Goal: Information Seeking & Learning: Learn about a topic

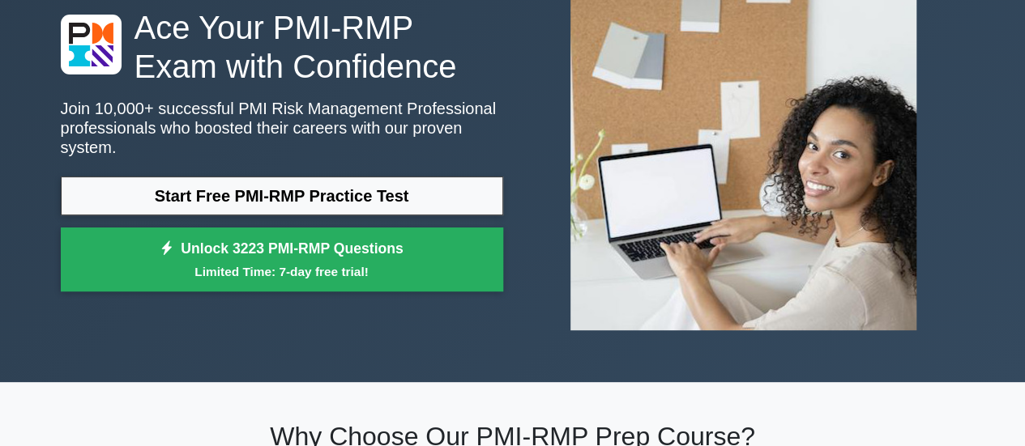
scroll to position [132, 0]
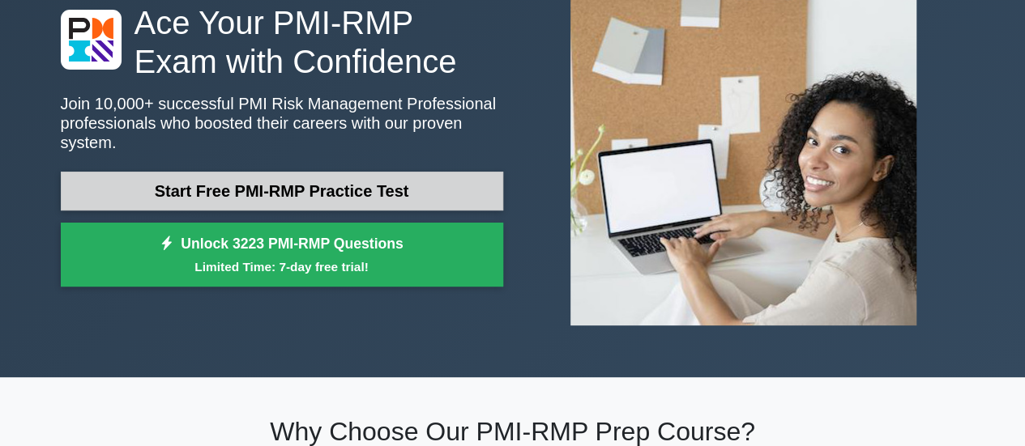
click at [416, 179] on link "Start Free PMI-RMP Practice Test" at bounding box center [282, 191] width 442 height 39
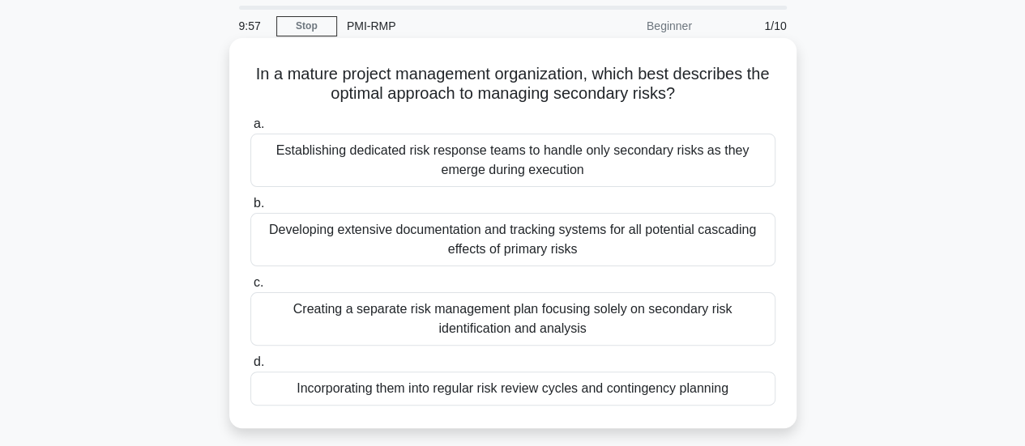
scroll to position [49, 0]
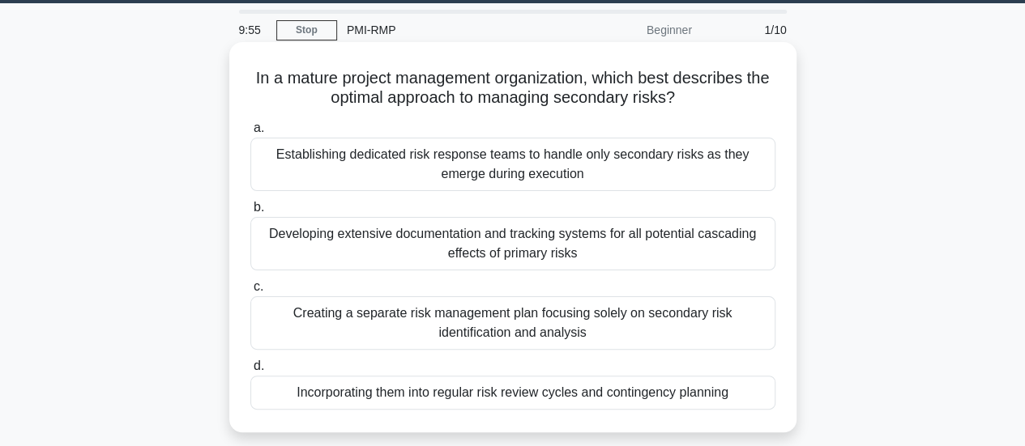
click at [523, 241] on div "Developing extensive documentation and tracking systems for all potential casca…" at bounding box center [512, 243] width 525 height 53
click at [250, 213] on input "b. Developing extensive documentation and tracking systems for all potential ca…" at bounding box center [250, 208] width 0 height 11
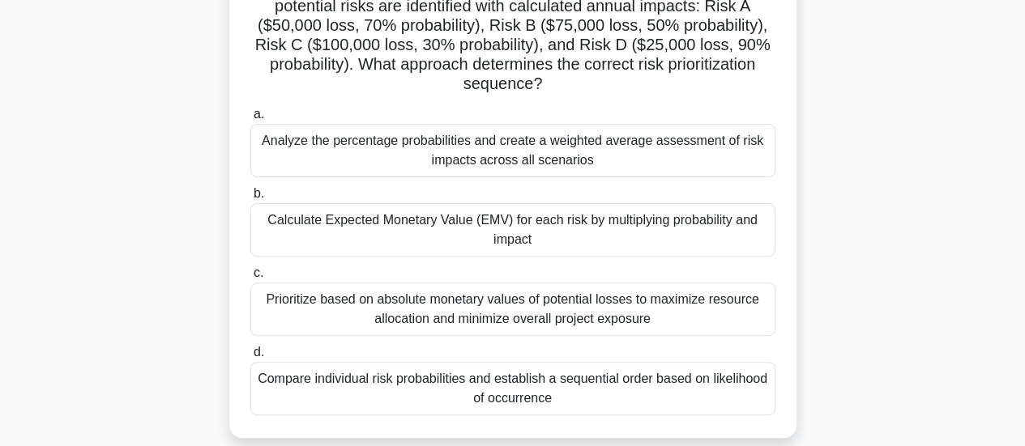
scroll to position [146, 0]
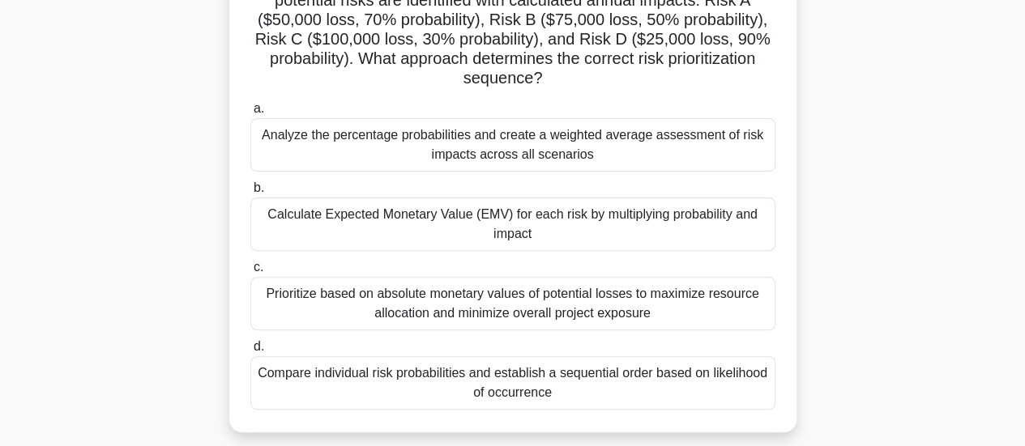
click at [511, 305] on div "Prioritize based on absolute monetary values of potential losses to maximize re…" at bounding box center [512, 303] width 525 height 53
click at [250, 273] on input "c. Prioritize based on absolute monetary values of potential losses to maximize…" at bounding box center [250, 268] width 0 height 11
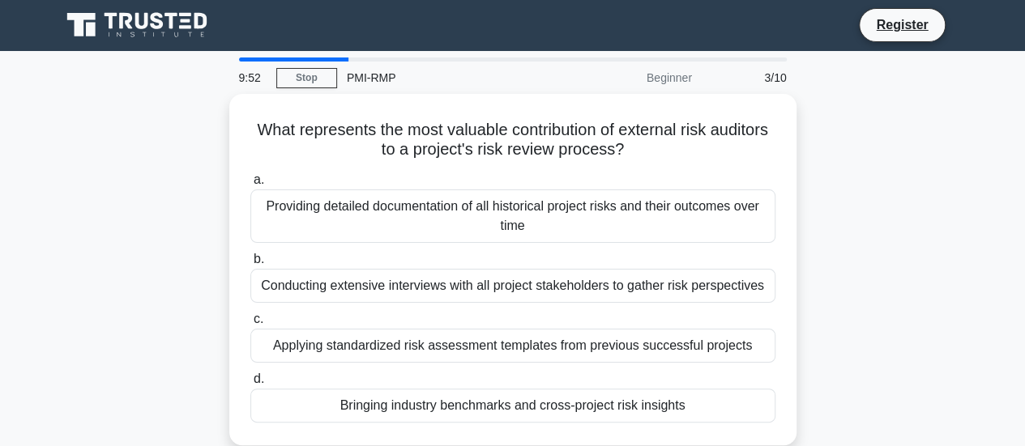
scroll to position [0, 0]
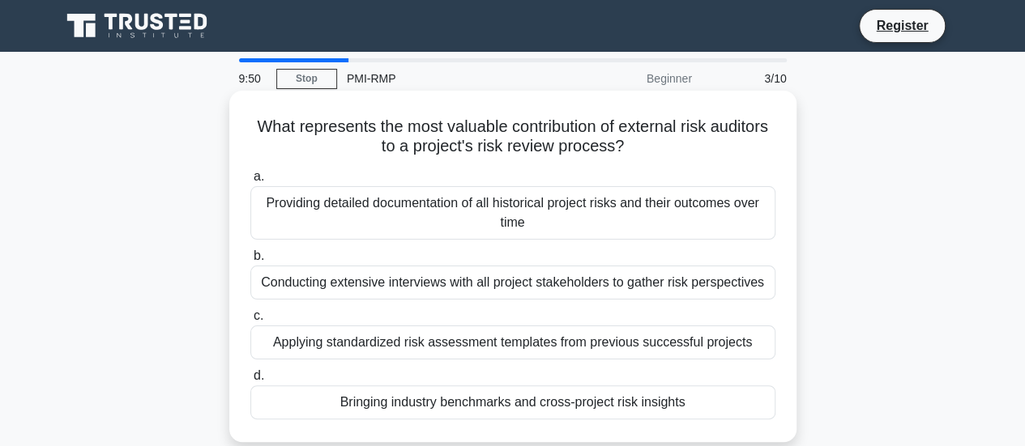
click at [509, 215] on div "Providing detailed documentation of all historical project risks and their outc…" at bounding box center [512, 212] width 525 height 53
click at [250, 182] on input "a. Providing detailed documentation of all historical project risks and their o…" at bounding box center [250, 177] width 0 height 11
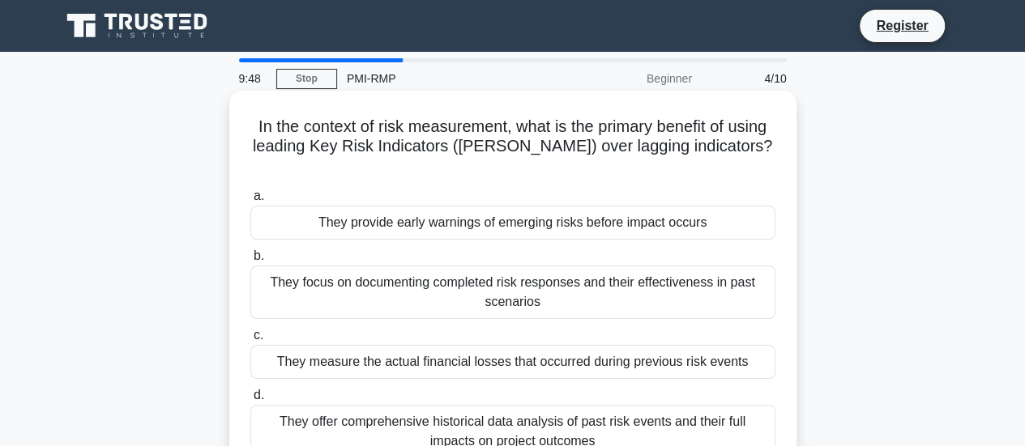
click at [525, 386] on label "d. They offer comprehensive historical data analysis of past risk events and th…" at bounding box center [512, 422] width 525 height 73
click at [250, 391] on input "d. They offer comprehensive historical data analysis of past risk events and th…" at bounding box center [250, 396] width 0 height 11
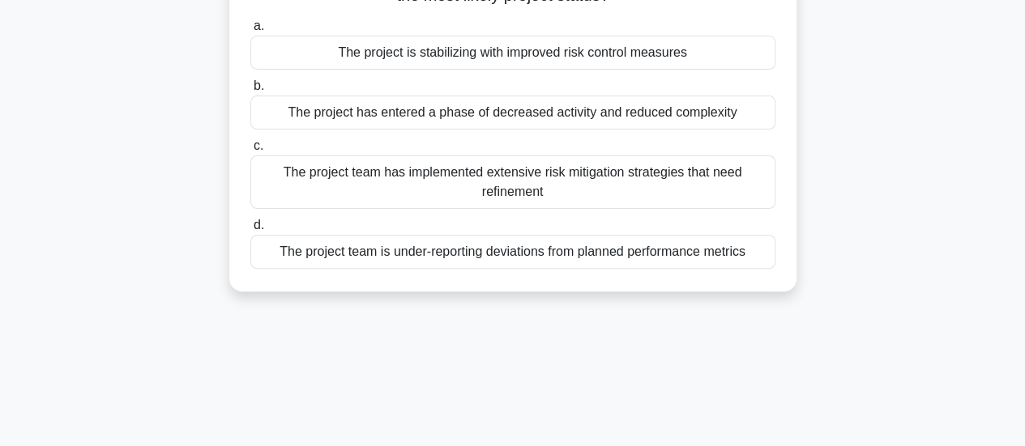
scroll to position [175, 0]
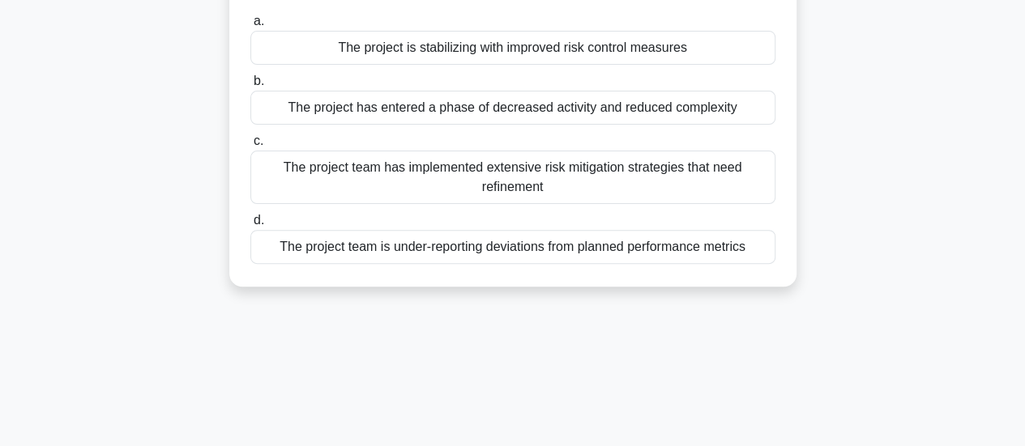
click at [518, 244] on div "The project team is under-reporting deviations from planned performance metrics" at bounding box center [512, 247] width 525 height 34
click at [250, 226] on input "d. The project team is under-reporting deviations from planned performance metr…" at bounding box center [250, 221] width 0 height 11
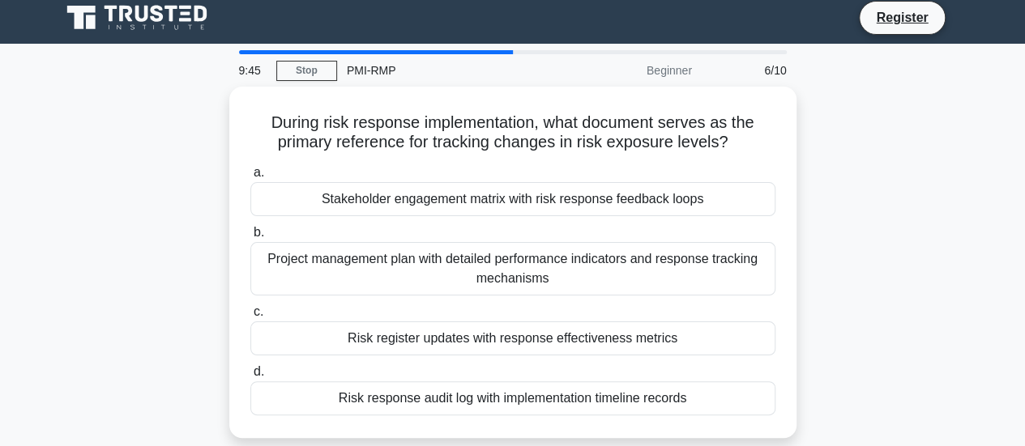
scroll to position [0, 0]
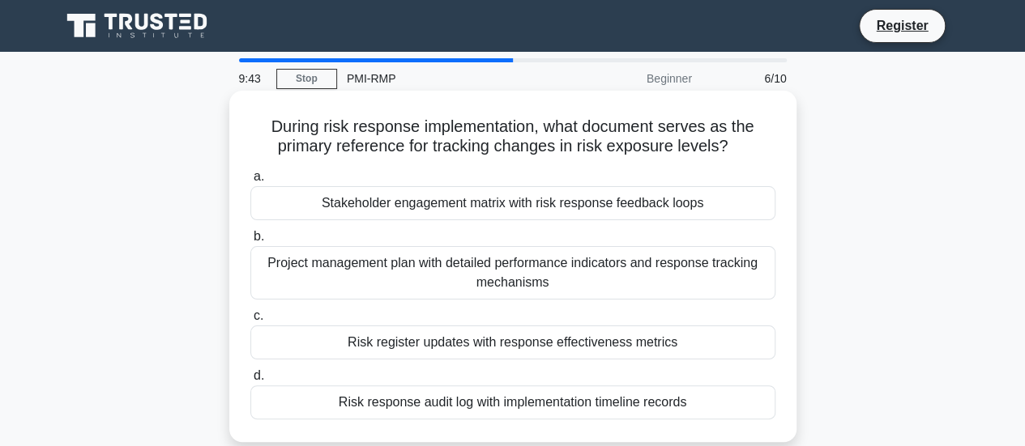
click at [507, 208] on div "Stakeholder engagement matrix with risk response feedback loops" at bounding box center [512, 203] width 525 height 34
click at [250, 182] on input "a. Stakeholder engagement matrix with risk response feedback loops" at bounding box center [250, 177] width 0 height 11
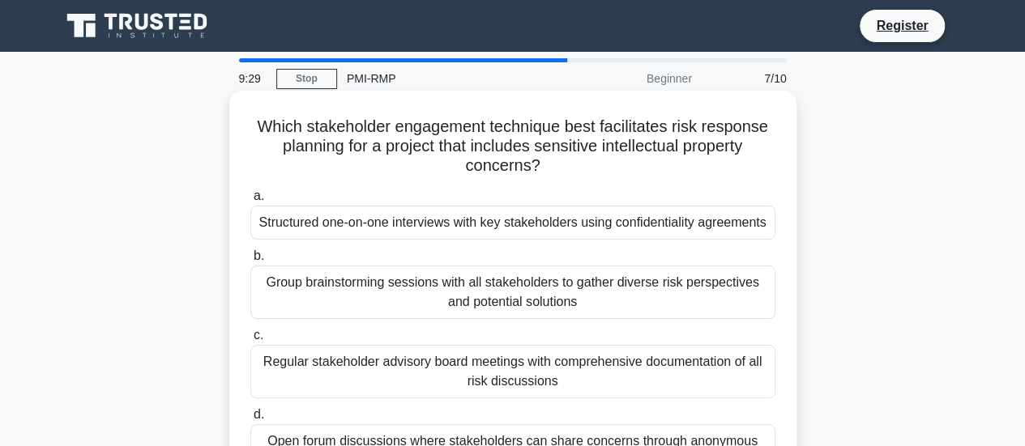
click at [512, 228] on div "Structured one-on-one interviews with key stakeholders using confidentiality ag…" at bounding box center [512, 223] width 525 height 34
click at [250, 202] on input "a. Structured one-on-one interviews with key stakeholders using confidentiality…" at bounding box center [250, 196] width 0 height 11
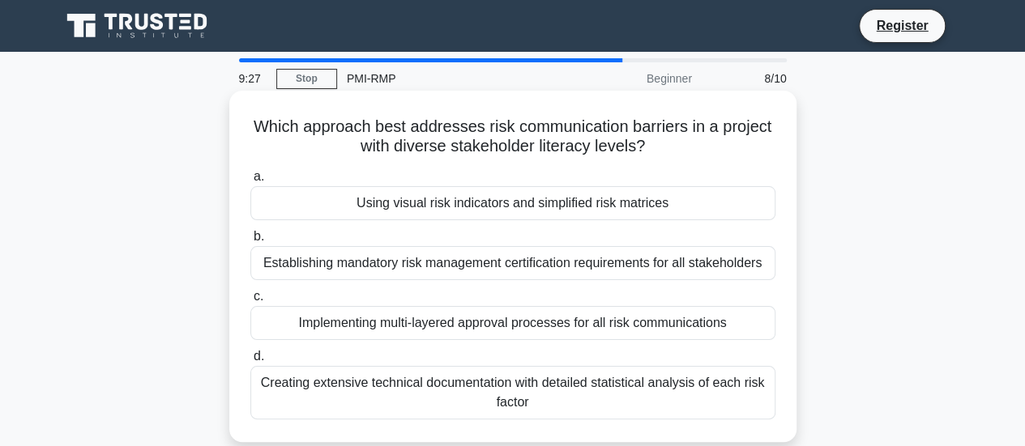
click at [525, 330] on div "Implementing multi-layered approval processes for all risk communications" at bounding box center [512, 323] width 525 height 34
click at [250, 302] on input "c. Implementing multi-layered approval processes for all risk communications" at bounding box center [250, 297] width 0 height 11
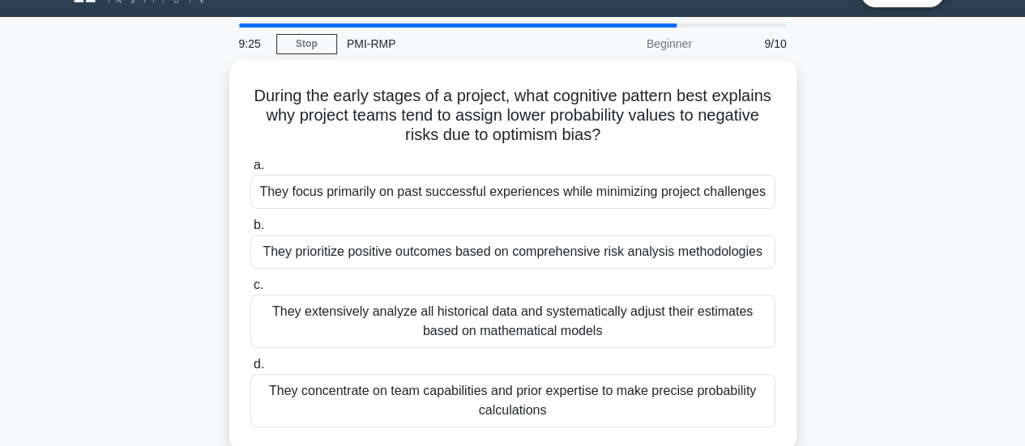
scroll to position [38, 0]
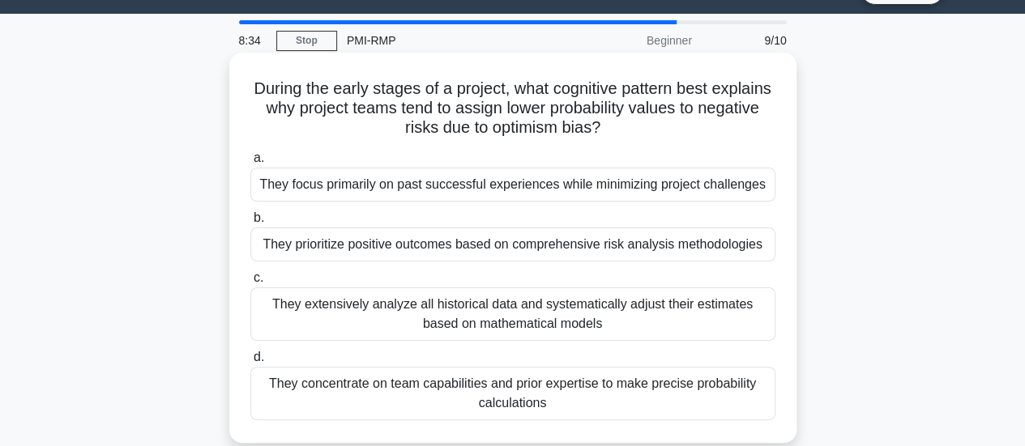
click at [512, 314] on div "They extensively analyze all historical data and systematically adjust their es…" at bounding box center [512, 314] width 525 height 53
click at [250, 284] on input "c. They extensively analyze all historical data and systematically adjust their…" at bounding box center [250, 278] width 0 height 11
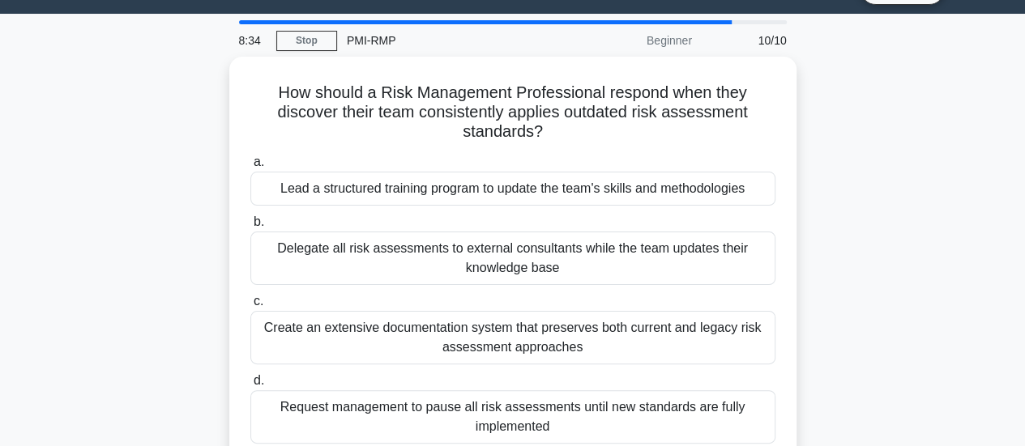
scroll to position [0, 0]
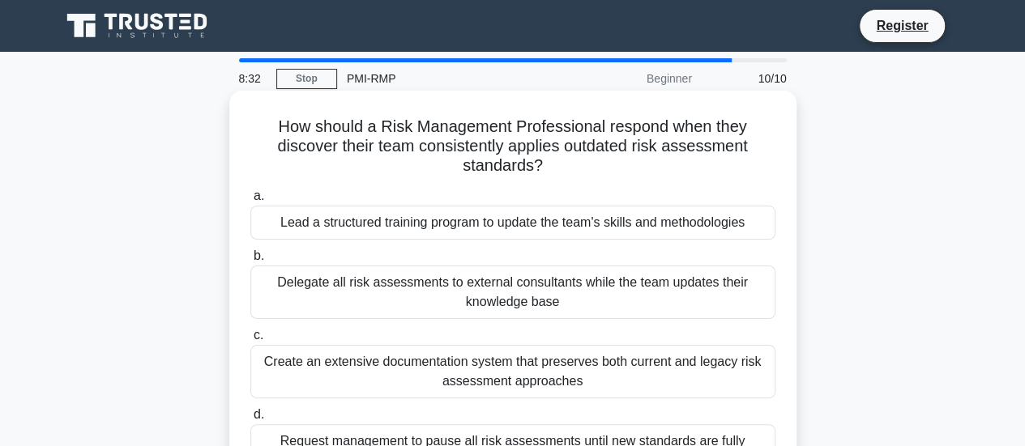
click at [502, 288] on div "Delegate all risk assessments to external consultants while the team updates th…" at bounding box center [512, 292] width 525 height 53
click at [250, 262] on input "b. Delegate all risk assessments to external consultants while the team updates…" at bounding box center [250, 256] width 0 height 11
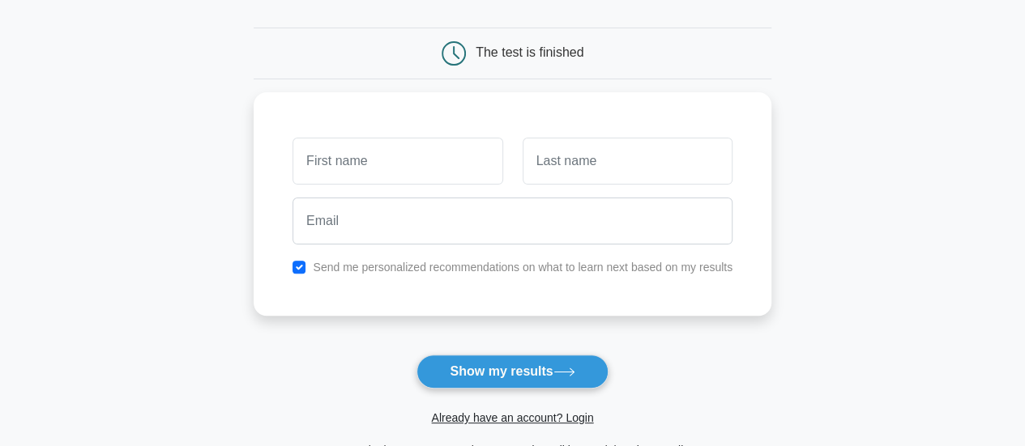
scroll to position [143, 0]
